Goal: Task Accomplishment & Management: Manage account settings

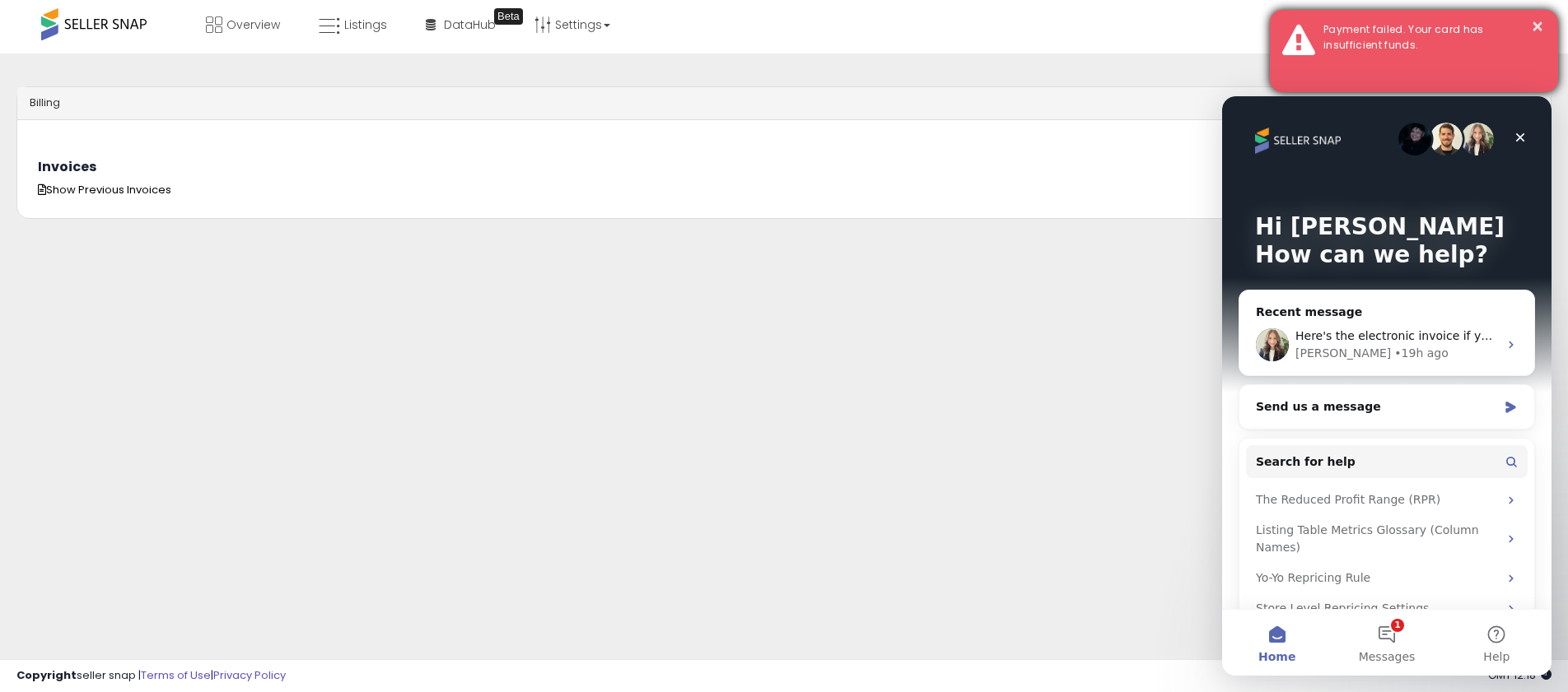
click at [1361, 38] on div "Payment failed. Your card has insufficient funds." at bounding box center [1428, 37] width 235 height 30
click at [1540, 25] on button "×" at bounding box center [1538, 27] width 13 height 20
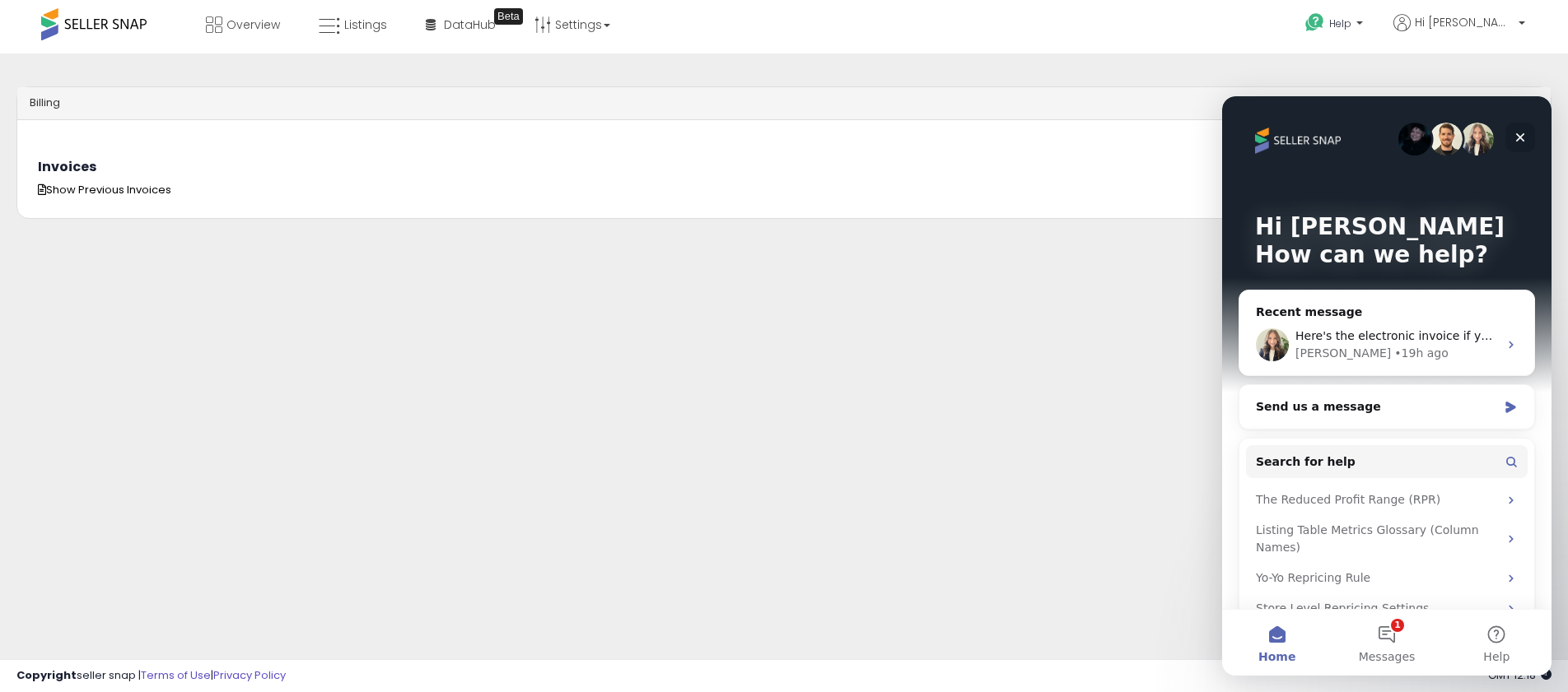
click at [1518, 137] on icon "Close" at bounding box center [1521, 138] width 9 height 9
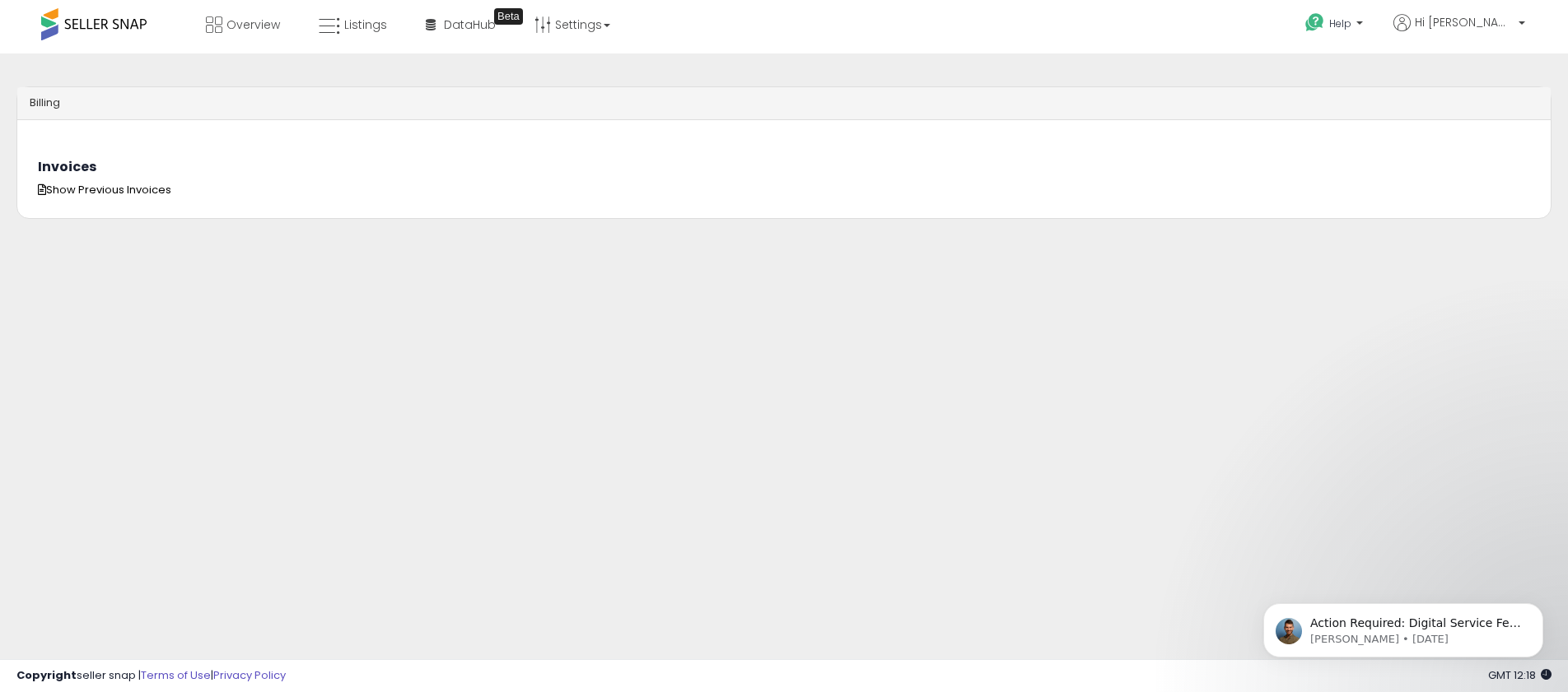
click at [106, 23] on span at bounding box center [94, 24] width 106 height 32
click at [1352, 628] on p "Action Required: Digital Service Fee Support Seller Snap has updated how we cal…" at bounding box center [1416, 624] width 212 height 17
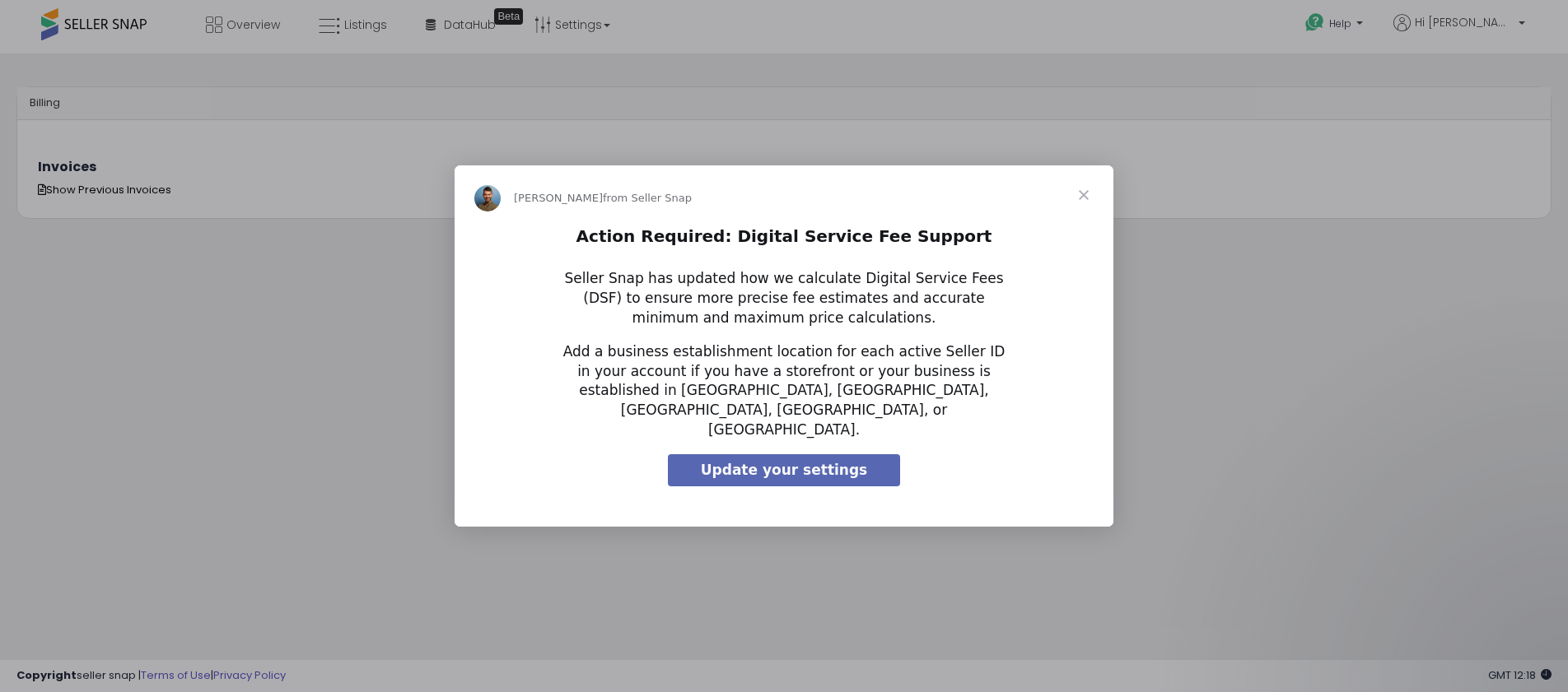
click at [1084, 207] on span "Close" at bounding box center [1083, 195] width 60 height 60
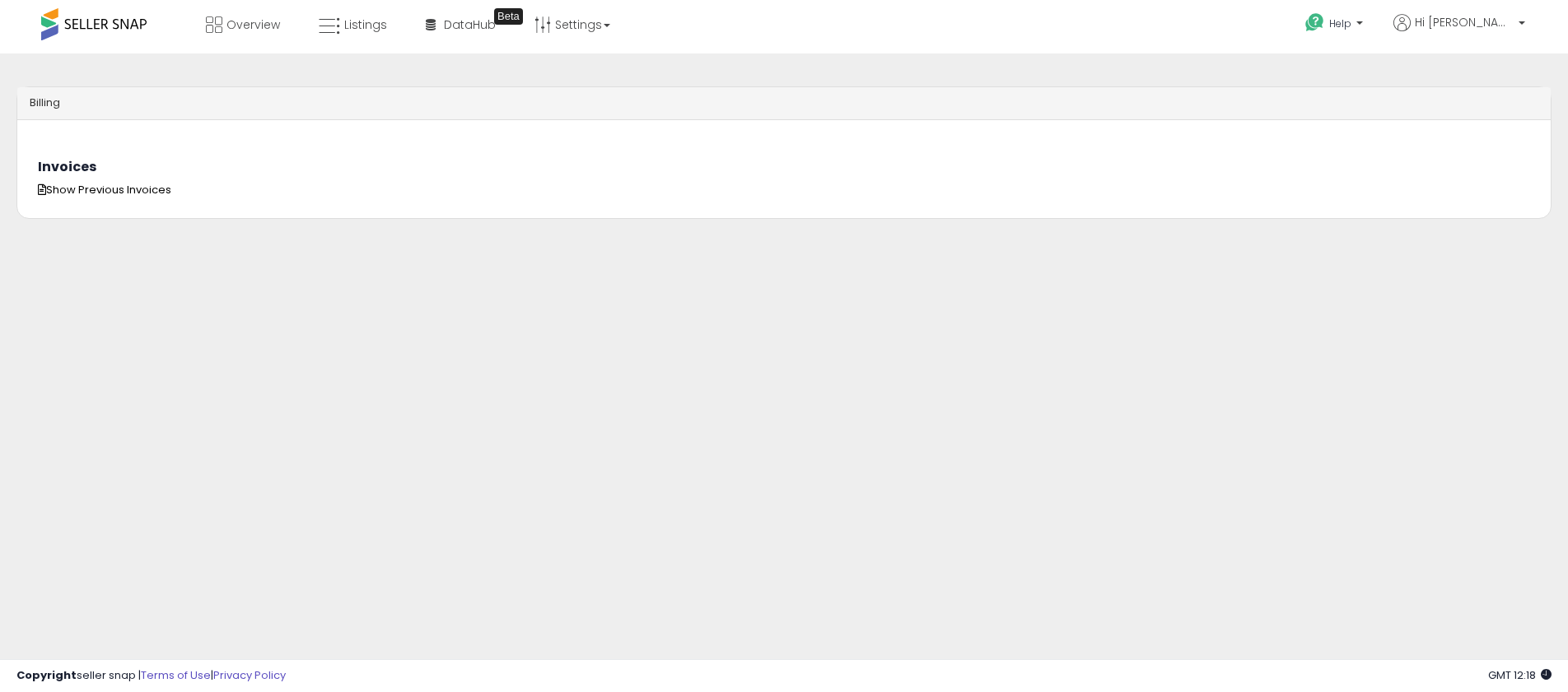
click at [100, 32] on span at bounding box center [94, 24] width 106 height 32
click at [96, 23] on span at bounding box center [94, 24] width 106 height 32
click at [1474, 19] on span "Hi [PERSON_NAME]" at bounding box center [1464, 22] width 99 height 17
click at [1481, 84] on link "Account" at bounding box center [1488, 84] width 44 height 16
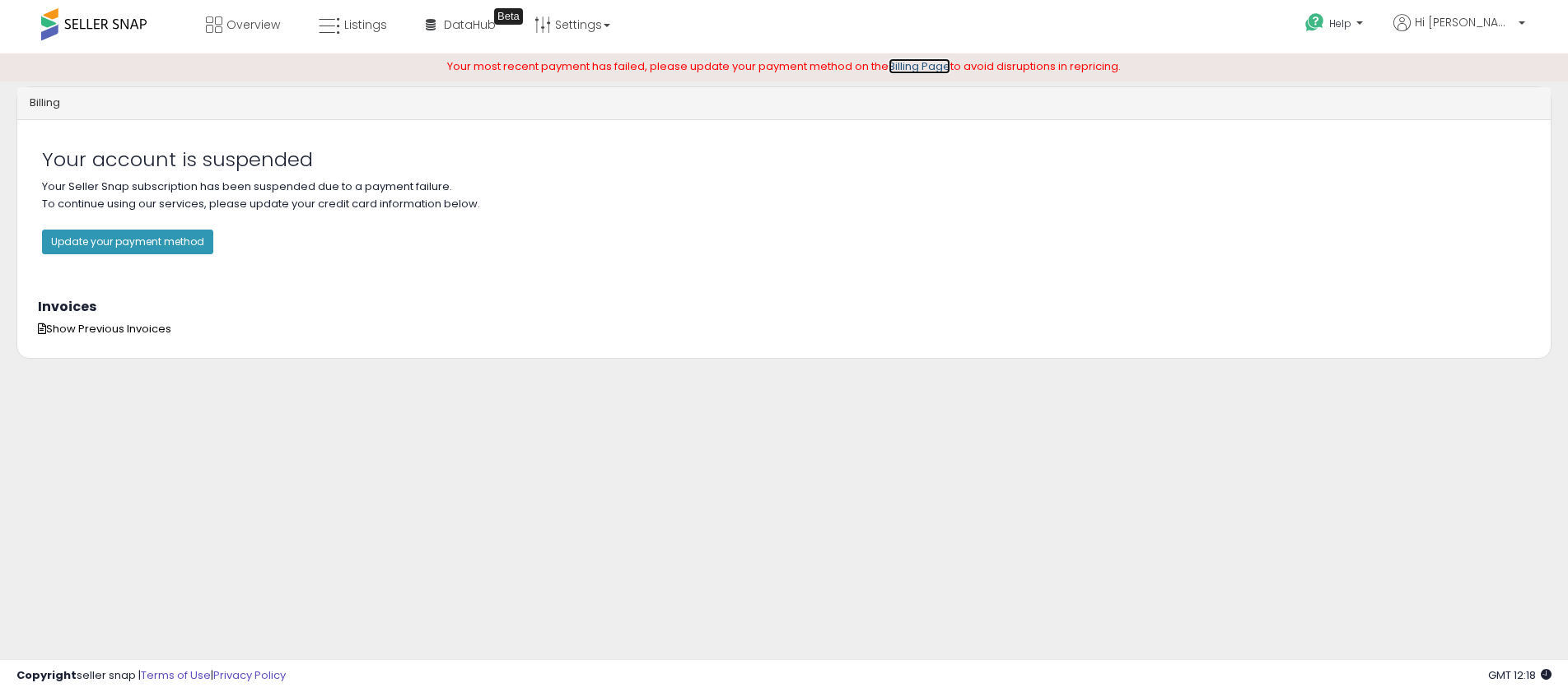
click at [912, 62] on link "Billing Page" at bounding box center [919, 66] width 62 height 16
click at [112, 250] on button "Update your payment method" at bounding box center [128, 241] width 172 height 25
click at [116, 236] on button "Update your payment method" at bounding box center [128, 241] width 172 height 25
